Goal: Task Accomplishment & Management: Manage account settings

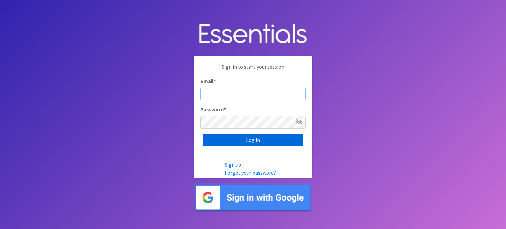
type input "[EMAIL_ADDRESS][DOMAIN_NAME]"
click at [253, 139] on input "Log in" at bounding box center [253, 140] width 101 height 13
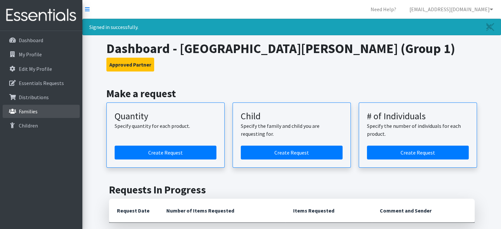
click at [32, 112] on p "Families" at bounding box center [28, 111] width 19 height 7
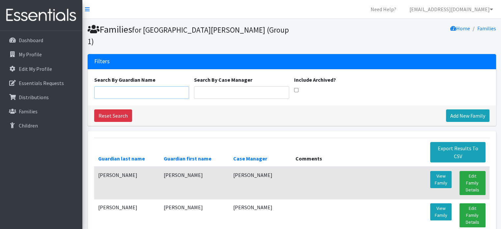
click at [117, 86] on input "Search By Guardian Name" at bounding box center [141, 92] width 95 height 13
type input "Miriam"
